Goal: Find specific page/section: Find specific page/section

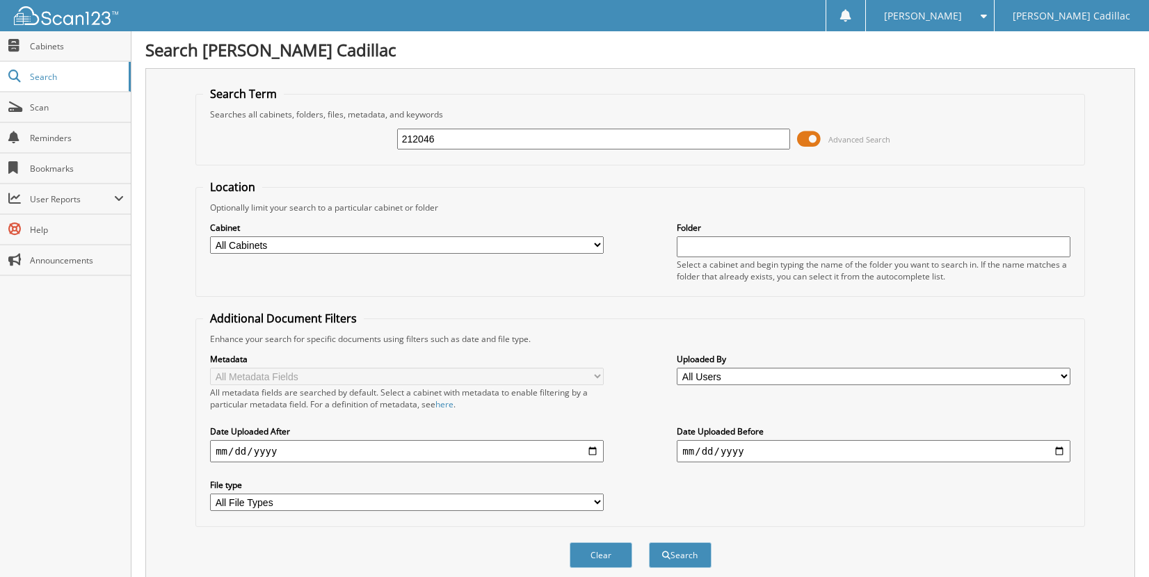
type input "212046"
click at [649, 543] on button "Search" at bounding box center [680, 556] width 63 height 26
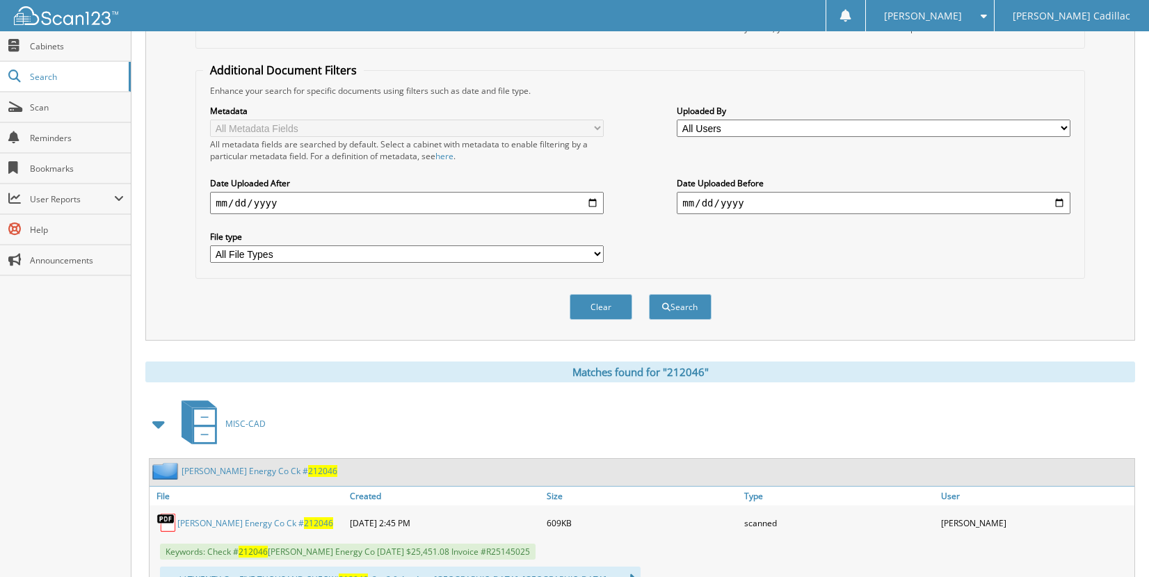
scroll to position [348, 0]
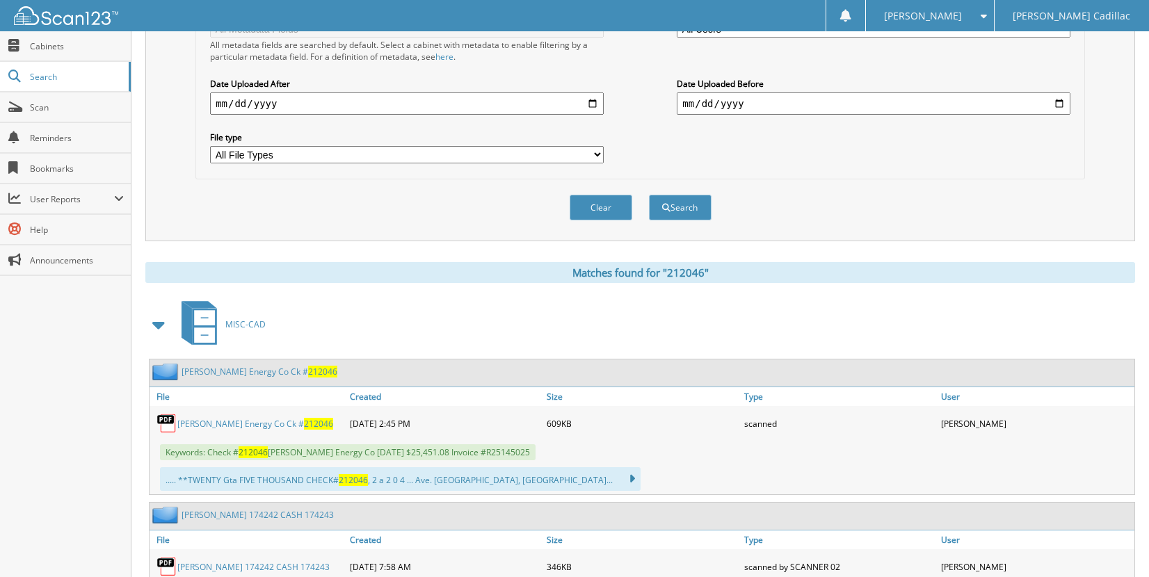
click at [225, 374] on link "Guttman Energy Co Ck # 212046" at bounding box center [260, 372] width 156 height 12
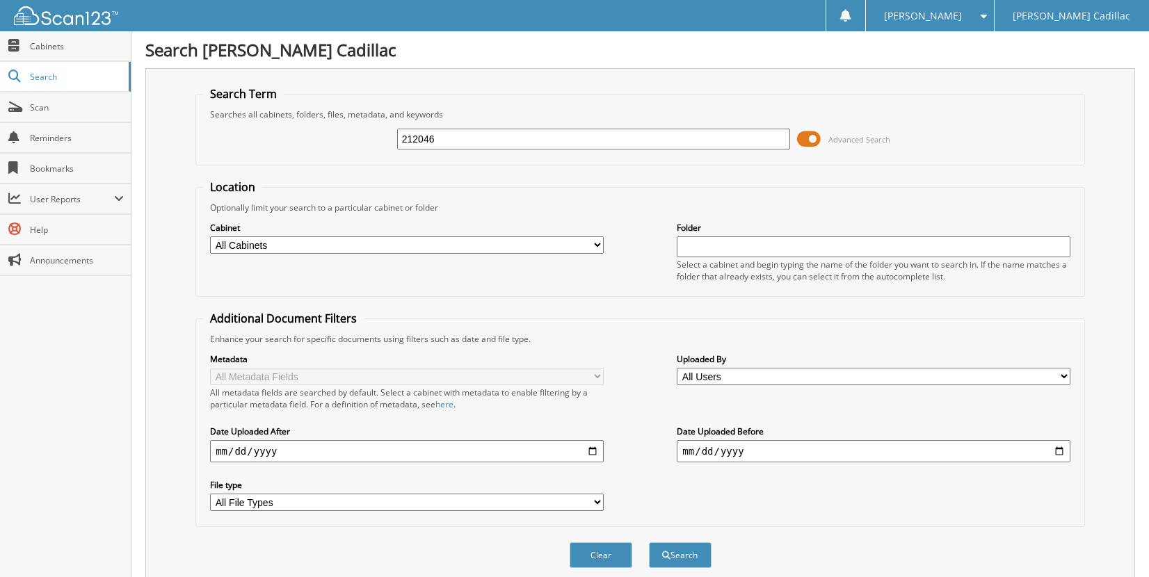
drag, startPoint x: 472, startPoint y: 138, endPoint x: 379, endPoint y: 142, distance: 92.6
click at [379, 142] on div "212046 Advanced Search" at bounding box center [640, 139] width 874 height 38
type input "209575"
click at [649, 543] on button "Search" at bounding box center [680, 556] width 63 height 26
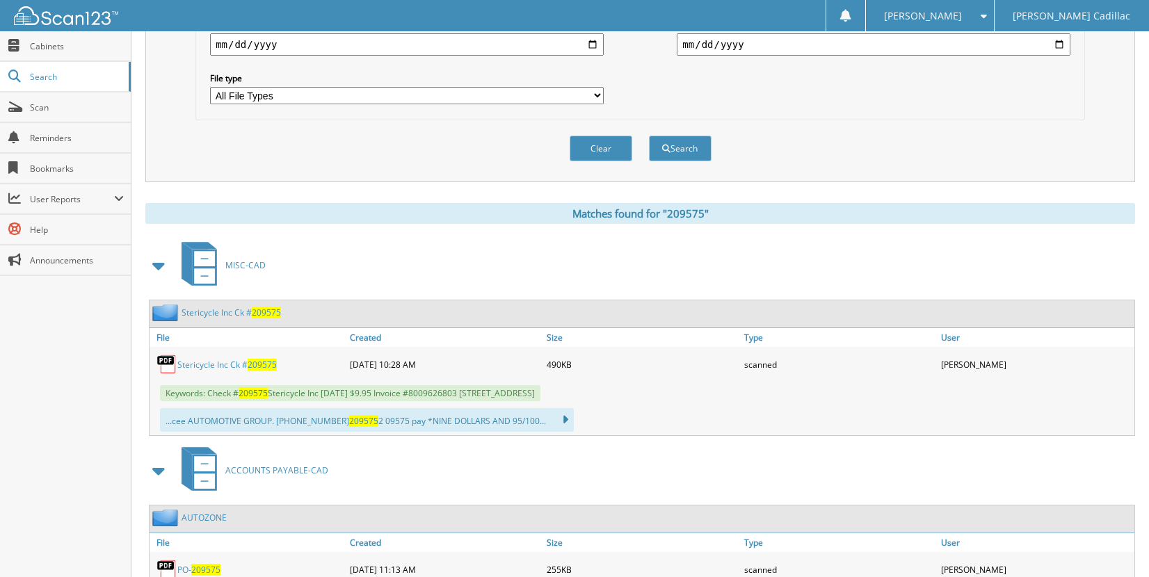
scroll to position [417, 0]
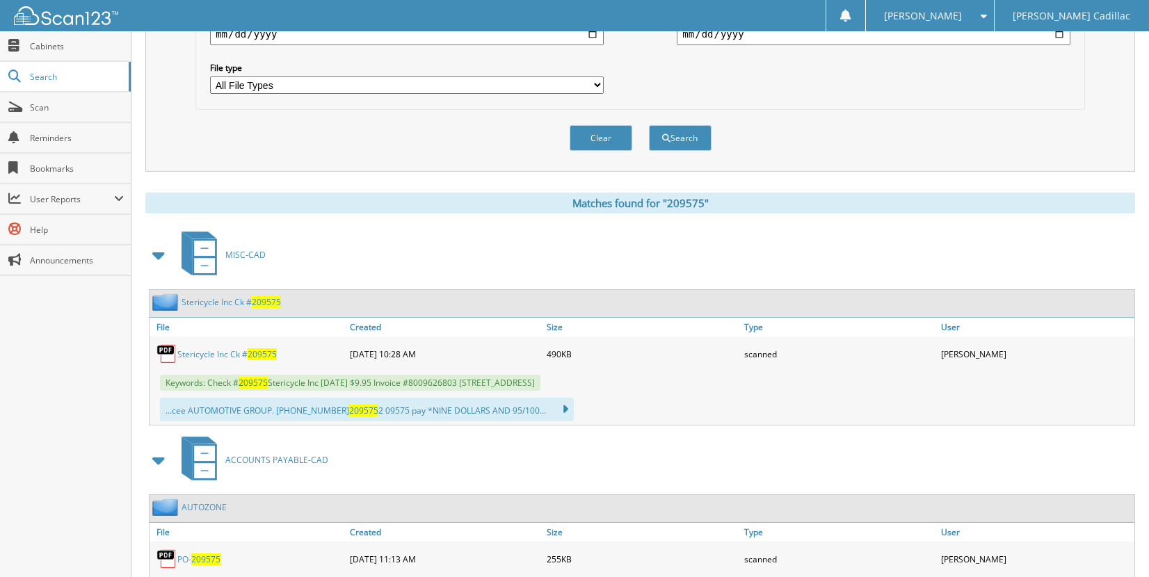
click at [227, 305] on link "Stericycle Inc Ck # 209575" at bounding box center [231, 302] width 99 height 12
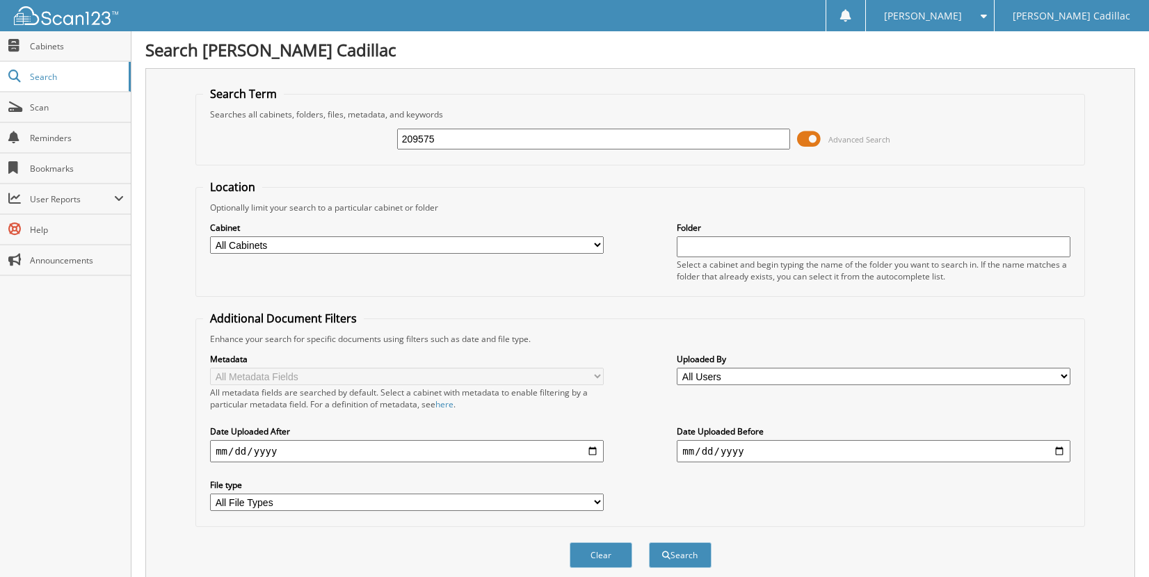
drag, startPoint x: 467, startPoint y: 145, endPoint x: 319, endPoint y: 145, distance: 148.2
click at [319, 145] on div "209575 Advanced Search" at bounding box center [640, 139] width 874 height 38
type input "209587"
click at [649, 543] on button "Search" at bounding box center [680, 556] width 63 height 26
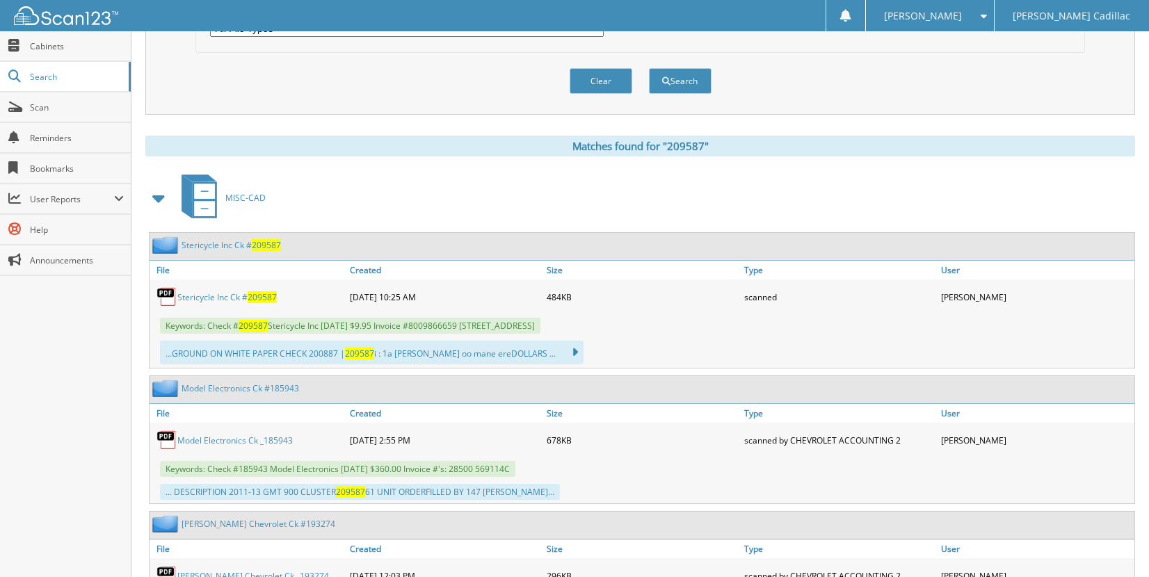
scroll to position [487, 0]
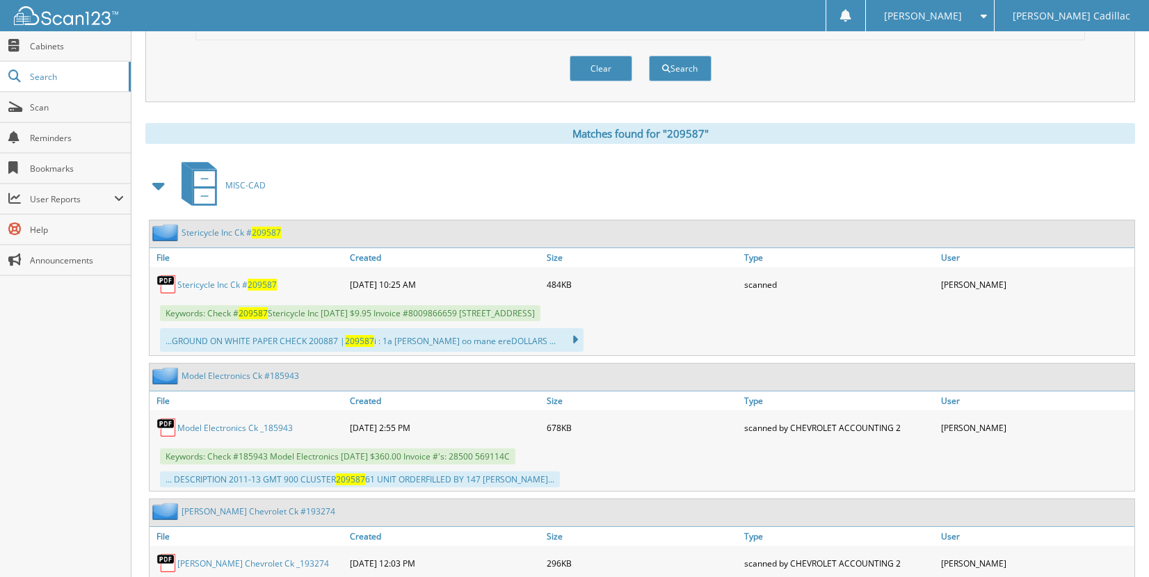
click at [209, 230] on link "Stericycle Inc Ck # 209587" at bounding box center [231, 233] width 99 height 12
